Goal: Task Accomplishment & Management: Complete application form

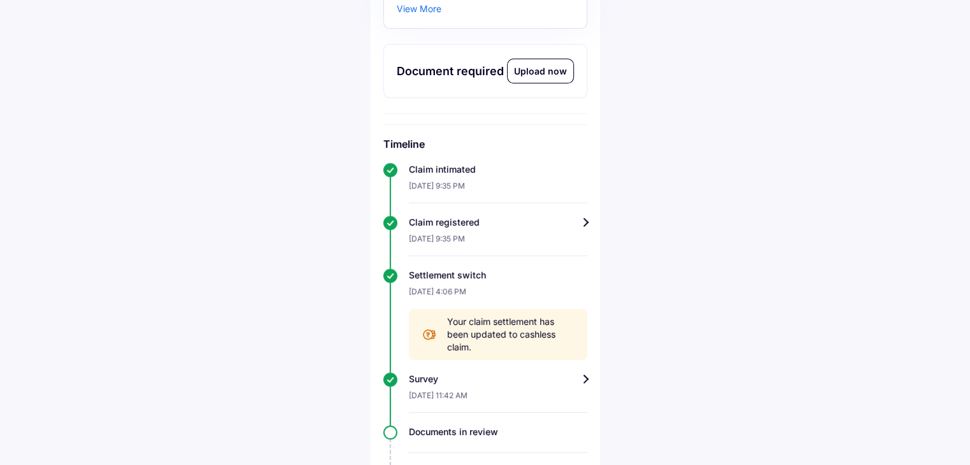
scroll to position [255, 0]
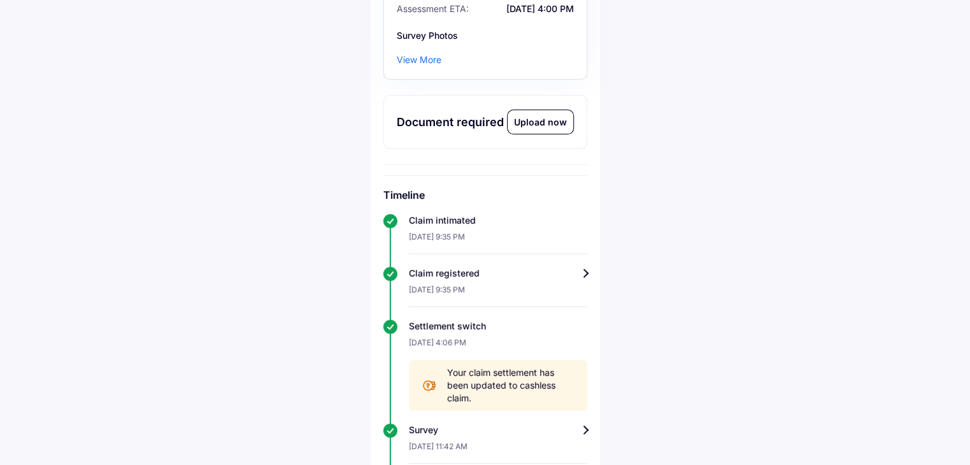
click at [546, 119] on div "Upload now" at bounding box center [541, 122] width 66 height 24
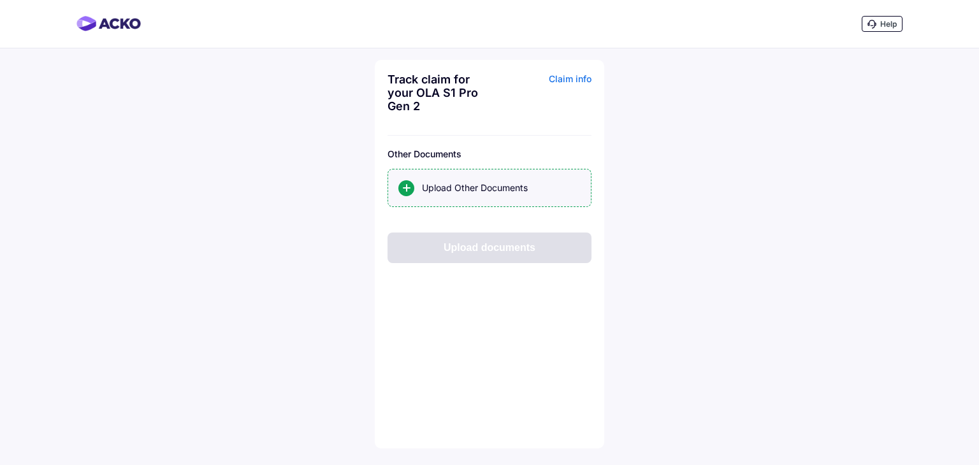
click at [508, 192] on div "Upload Other Documents" at bounding box center [501, 188] width 159 height 13
click at [0, 0] on input "Upload Other Documents" at bounding box center [0, 0] width 0 height 0
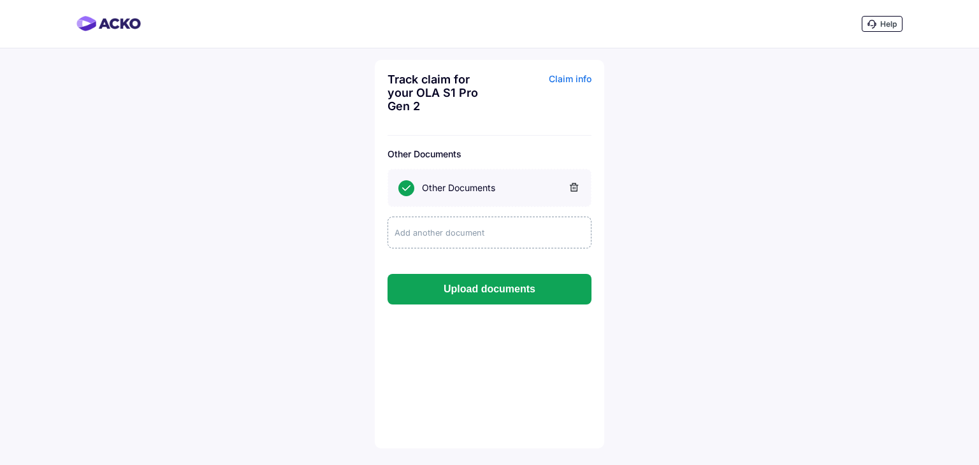
click at [443, 235] on div "Add another document" at bounding box center [490, 233] width 204 height 32
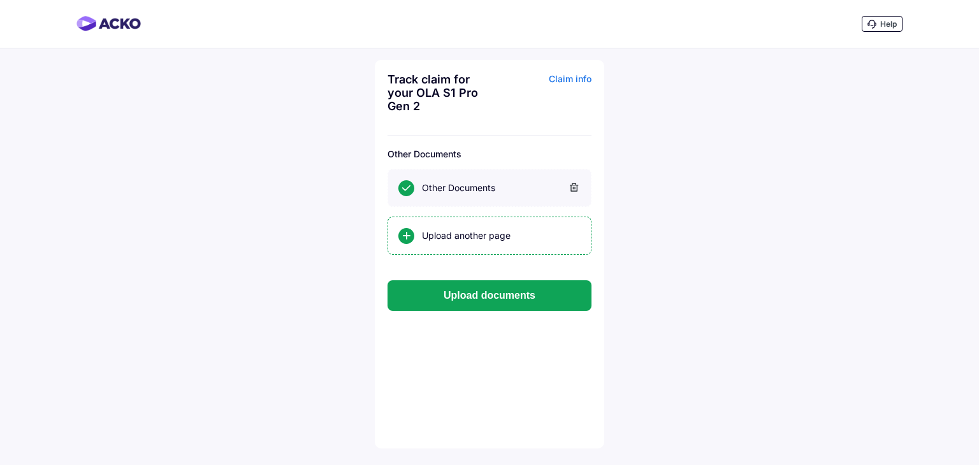
click at [443, 235] on div "Upload another page" at bounding box center [501, 236] width 159 height 13
click at [0, 0] on input "Upload another page" at bounding box center [0, 0] width 0 height 0
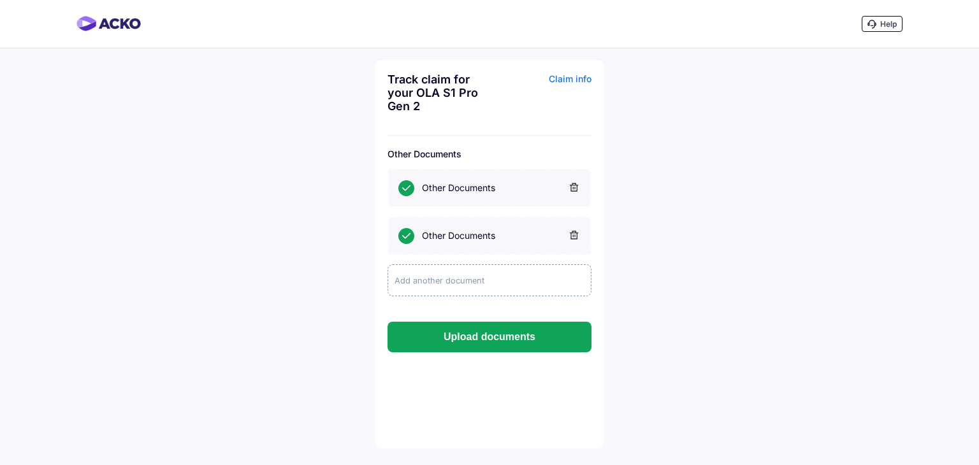
click at [465, 284] on div "Add another document" at bounding box center [490, 281] width 204 height 32
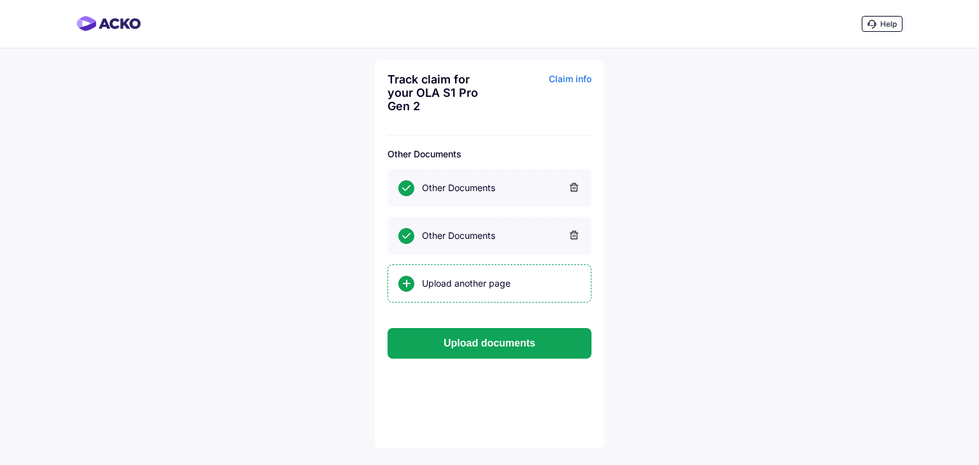
click at [465, 284] on div "Upload another page" at bounding box center [501, 283] width 159 height 13
click at [0, 0] on input "Upload another page" at bounding box center [0, 0] width 0 height 0
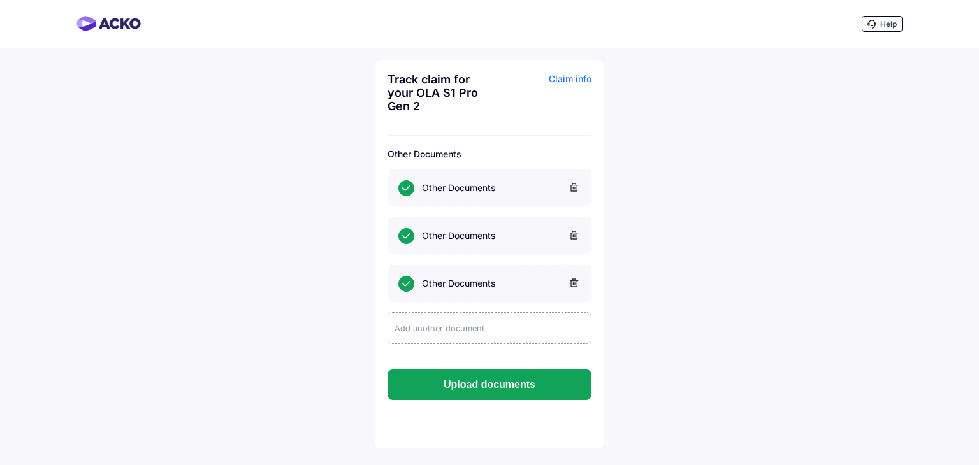
click at [449, 315] on div "Add another document" at bounding box center [490, 328] width 204 height 32
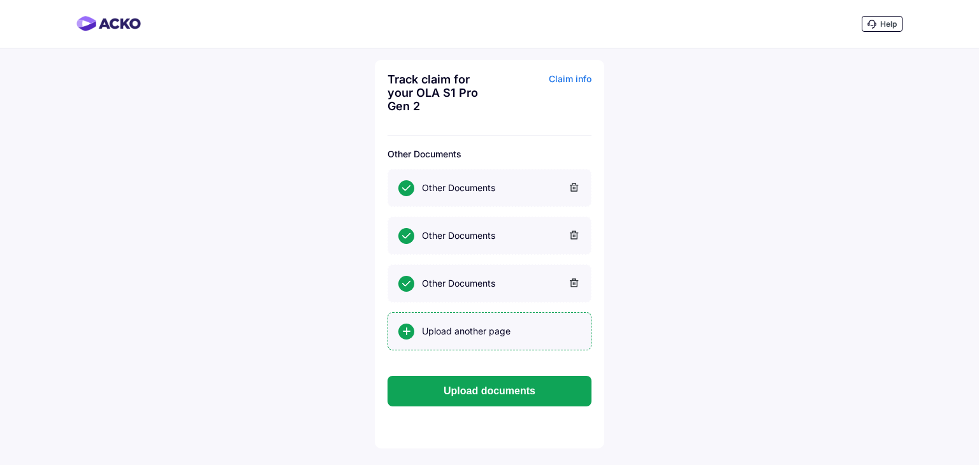
click at [450, 328] on div "Upload another page" at bounding box center [501, 331] width 159 height 13
click at [0, 0] on input "Upload another page" at bounding box center [0, 0] width 0 height 0
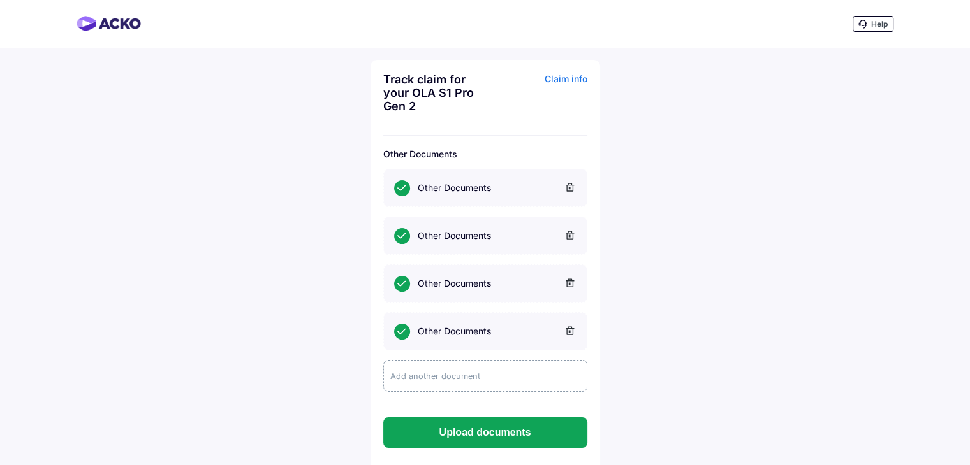
click at [459, 378] on div "Add another document" at bounding box center [485, 376] width 204 height 32
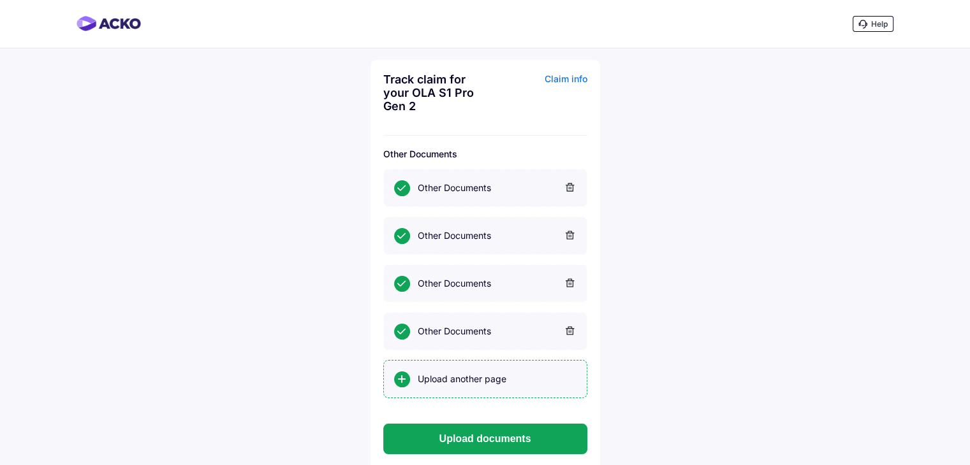
click at [454, 383] on div "Upload another page" at bounding box center [497, 379] width 159 height 13
click at [0, 0] on input "Upload another page" at bounding box center [0, 0] width 0 height 0
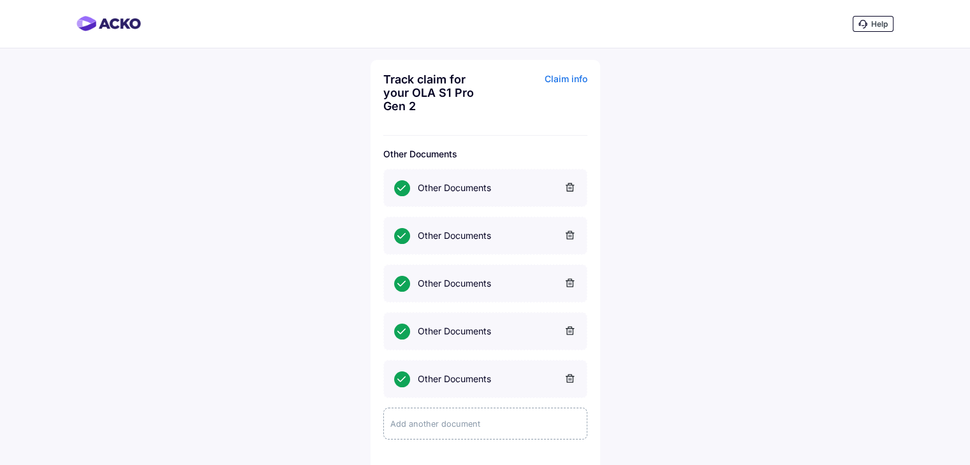
click at [480, 420] on div "Add another document" at bounding box center [485, 424] width 204 height 32
click at [480, 420] on div "Upload another page" at bounding box center [485, 427] width 204 height 38
click at [0, 0] on input "Upload another page" at bounding box center [0, 0] width 0 height 0
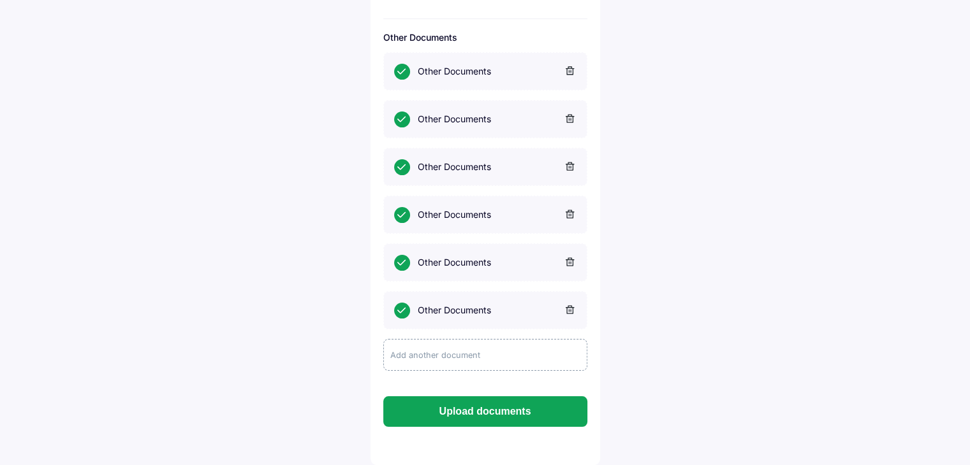
click at [440, 355] on div "Add another document" at bounding box center [485, 355] width 204 height 32
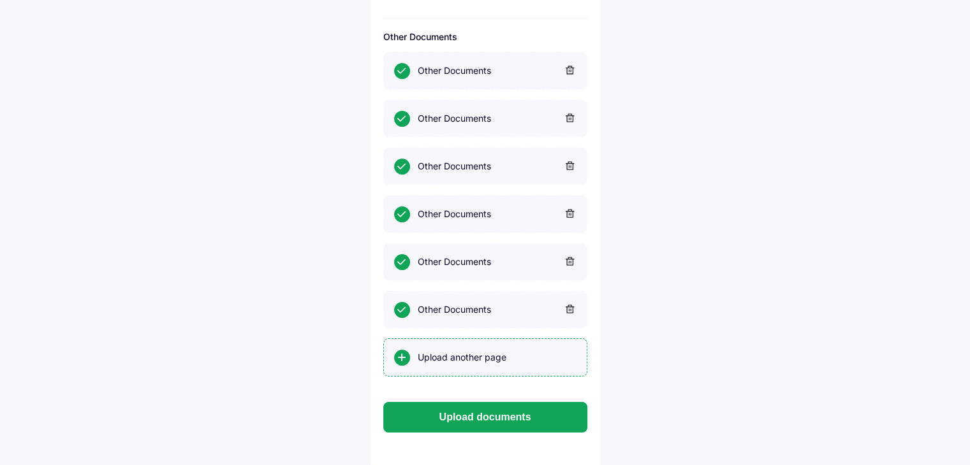
click at [439, 358] on div "Upload another page" at bounding box center [497, 357] width 159 height 13
click at [0, 0] on input "Upload another page" at bounding box center [0, 0] width 0 height 0
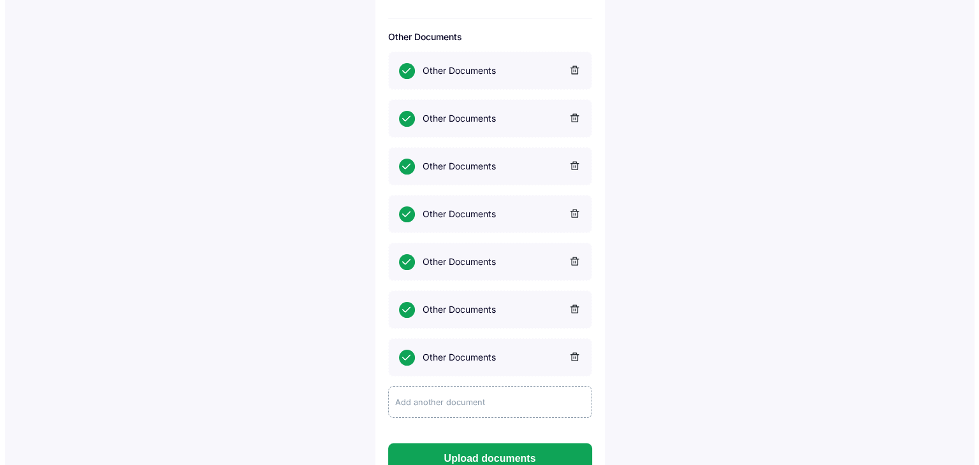
scroll to position [166, 0]
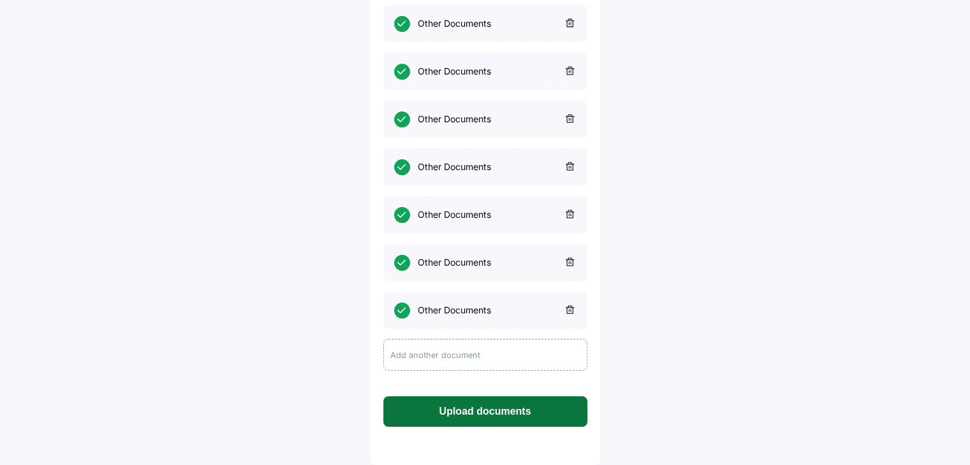
click at [473, 409] on button "Upload documents" at bounding box center [485, 412] width 204 height 31
